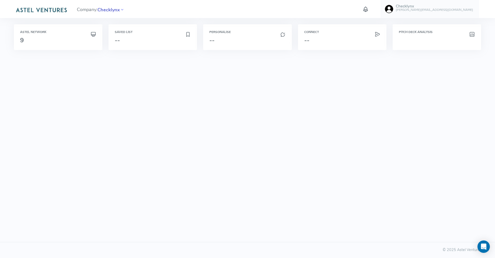
click at [112, 10] on span "Checklynx" at bounding box center [108, 9] width 22 height 7
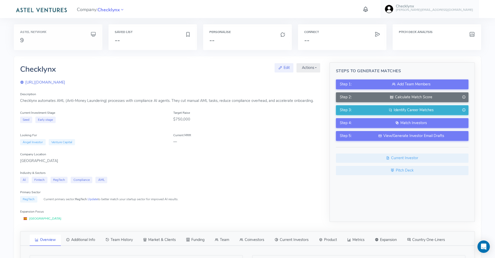
click at [65, 36] on div "Astel Network 9" at bounding box center [58, 36] width 76 height 13
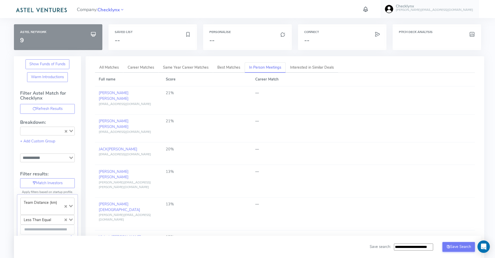
click at [79, 41] on h3 "9" at bounding box center [58, 40] width 76 height 7
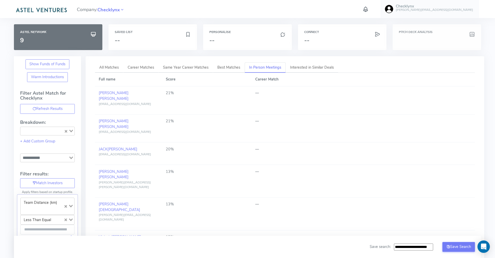
click at [405, 33] on h6 "Pitch Deck Analysis" at bounding box center [437, 31] width 76 height 3
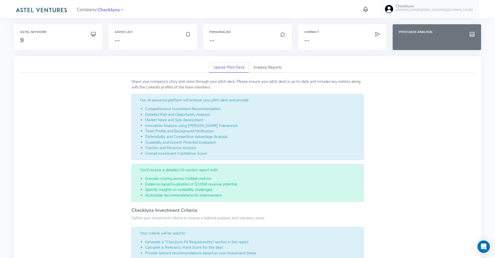
click at [263, 67] on link "Analysis Reports" at bounding box center [267, 67] width 37 height 11
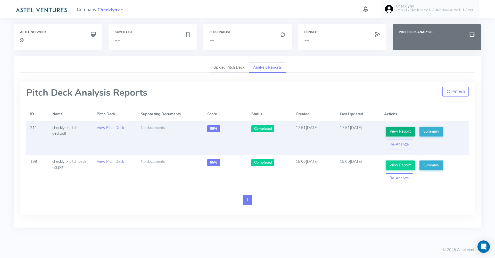
click at [401, 130] on link "View Report" at bounding box center [400, 132] width 29 height 10
click at [406, 130] on link "View Report" at bounding box center [400, 132] width 29 height 10
click at [434, 131] on link "Summary" at bounding box center [431, 132] width 24 height 10
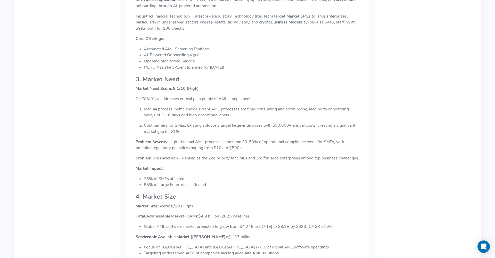
scroll to position [637, 0]
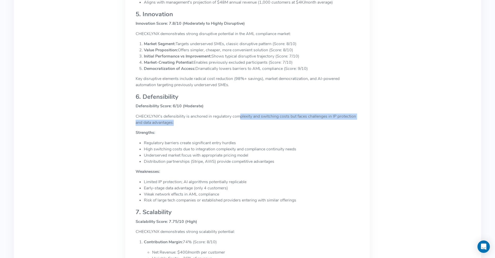
drag, startPoint x: 240, startPoint y: 111, endPoint x: 240, endPoint y: 118, distance: 6.2
click at [240, 118] on p "CHECKLYNX's defensibility is anchored in regulatory complexity and switching co…" at bounding box center [248, 119] width 224 height 12
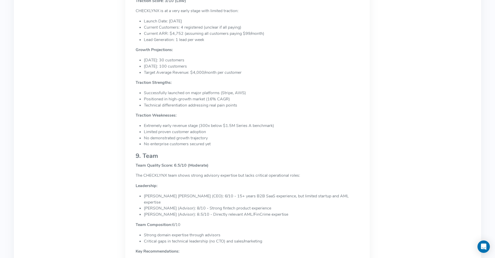
scroll to position [1060, 0]
